Goal: Information Seeking & Learning: Learn about a topic

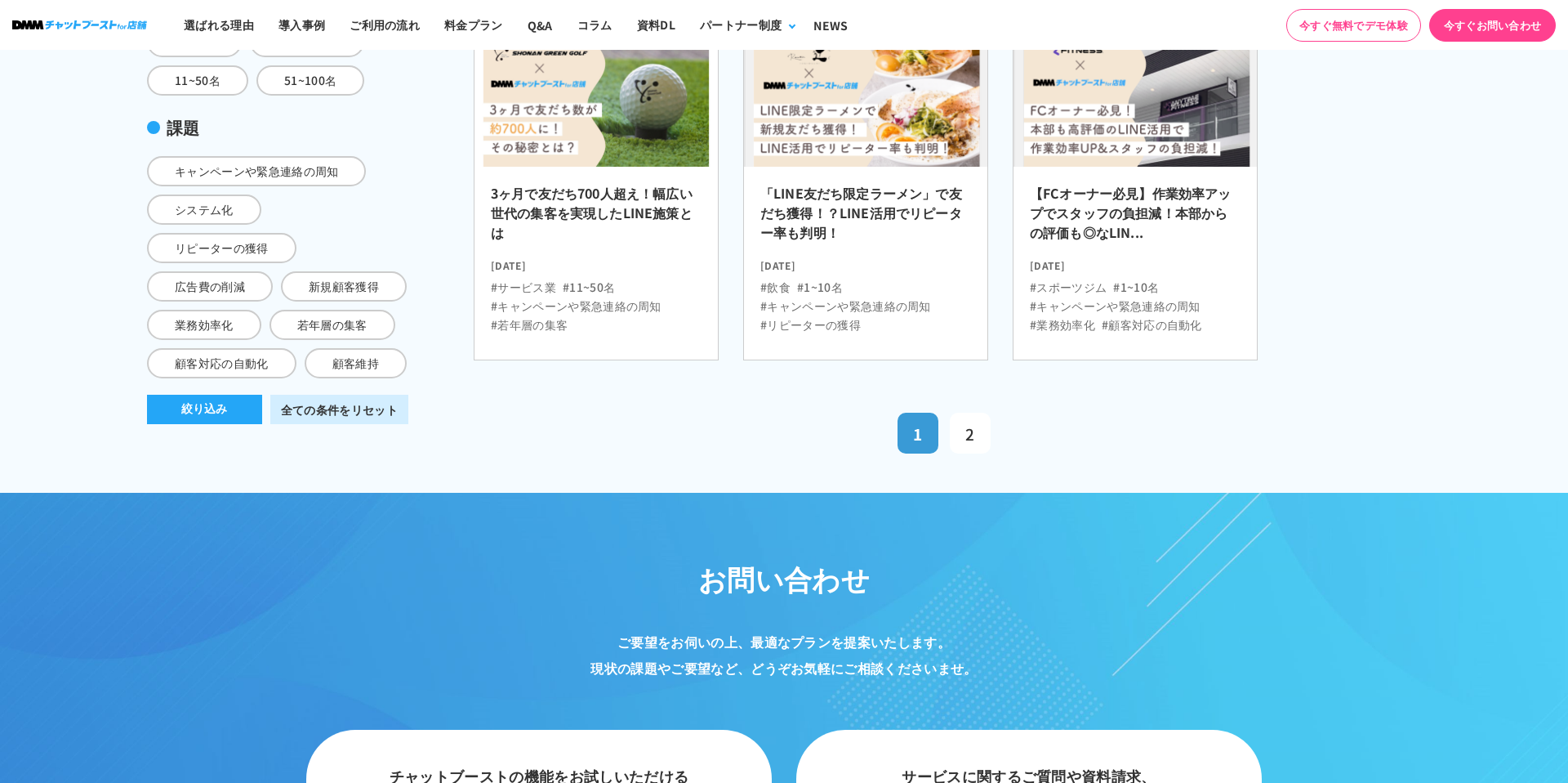
scroll to position [617, 0]
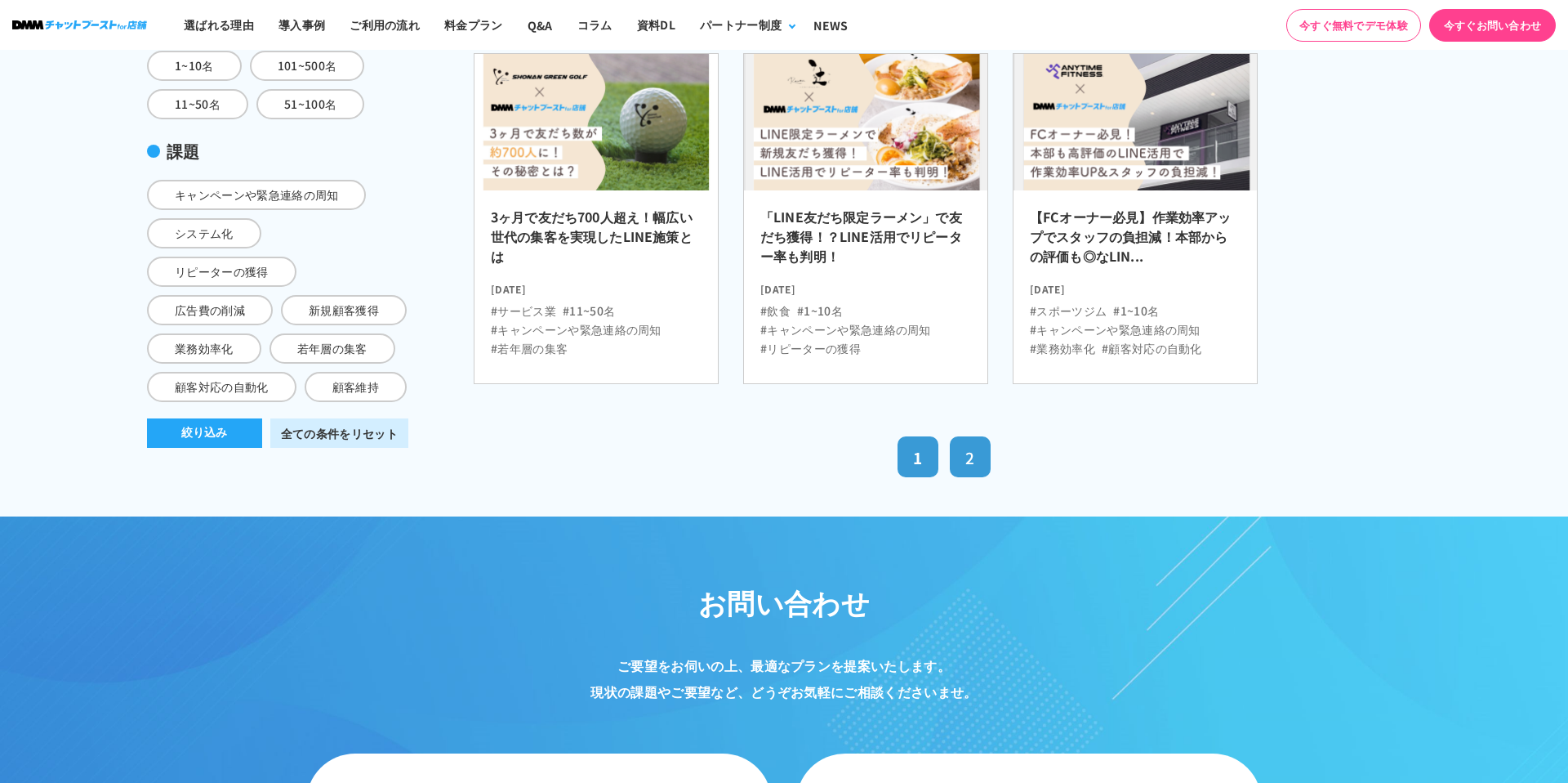
click at [976, 446] on link "2" at bounding box center [971, 456] width 41 height 41
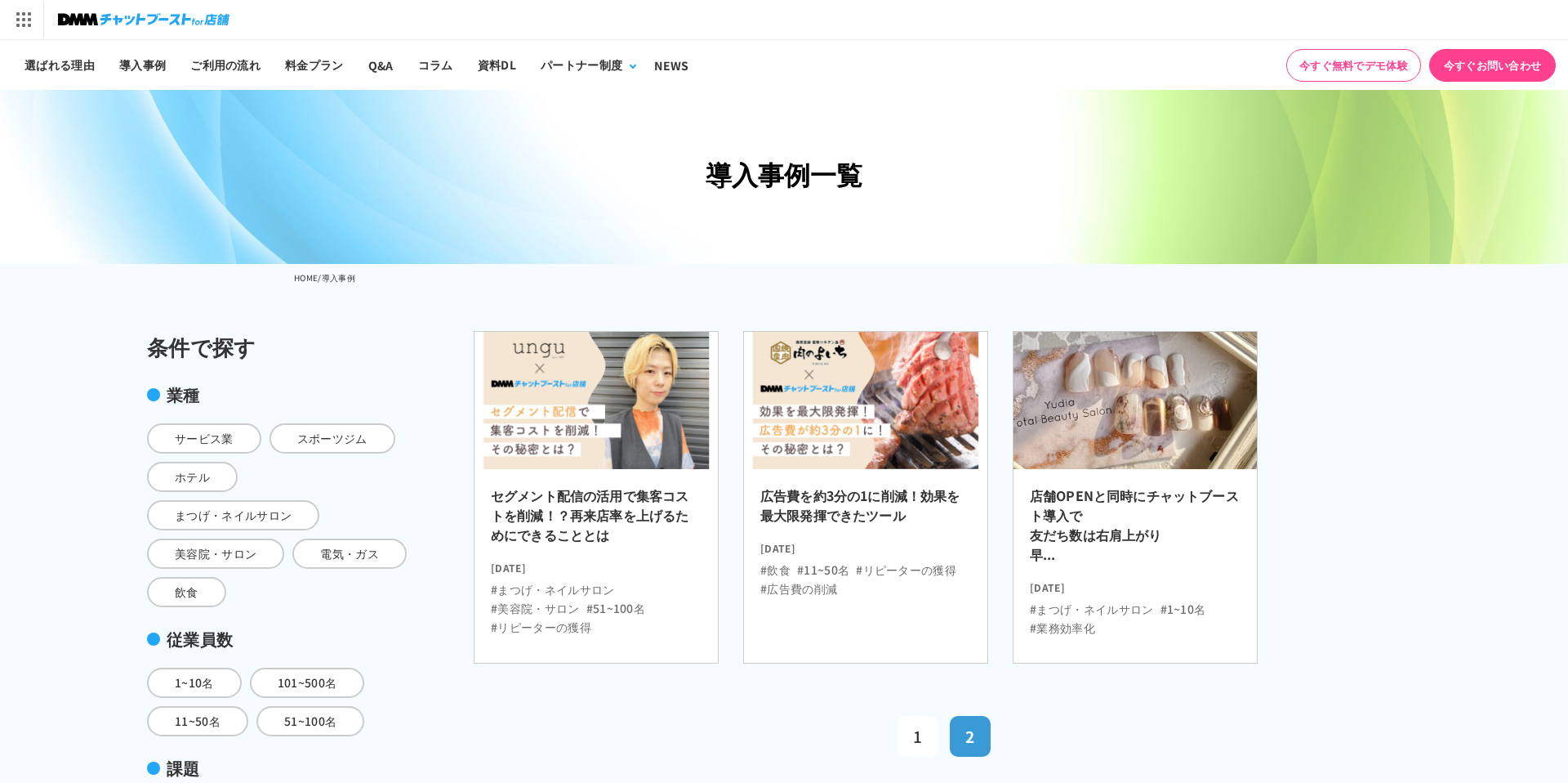
click at [1128, 494] on h2 "店舗OPENと同時にチャットブースト導入で 友だち数は右肩上がり 早..." at bounding box center [1135, 529] width 210 height 88
